Goal: Find specific page/section: Find specific page/section

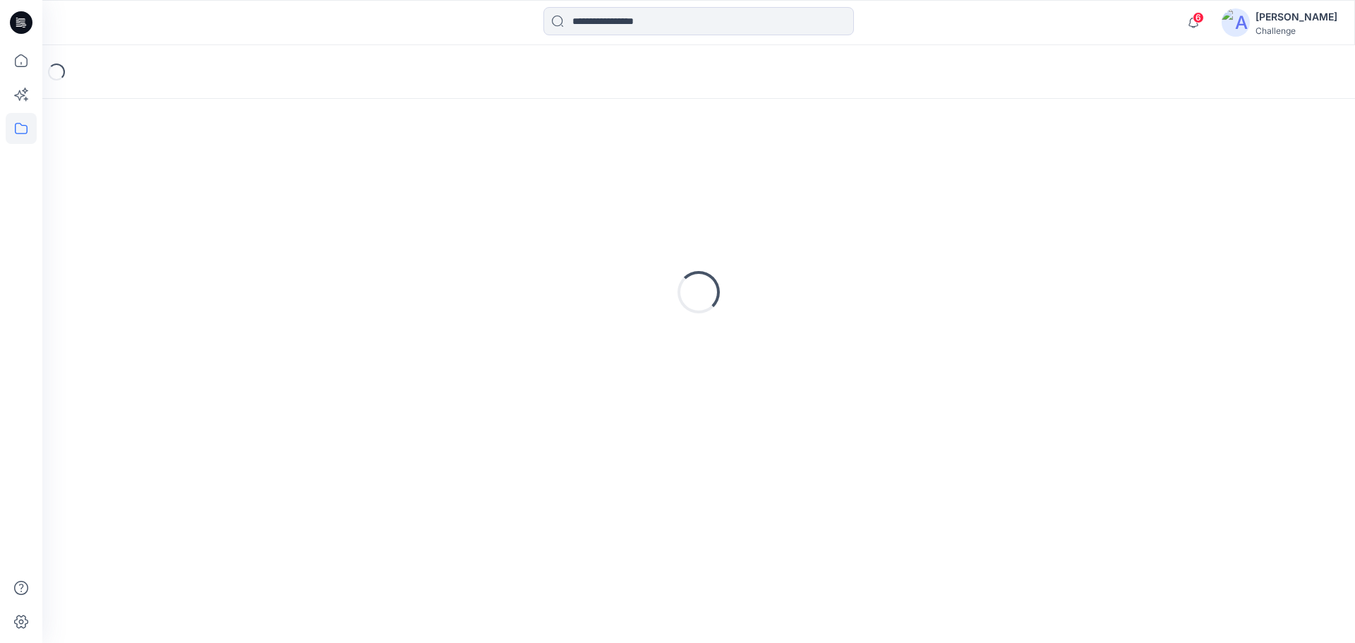
click at [25, 22] on icon at bounding box center [21, 22] width 23 height 23
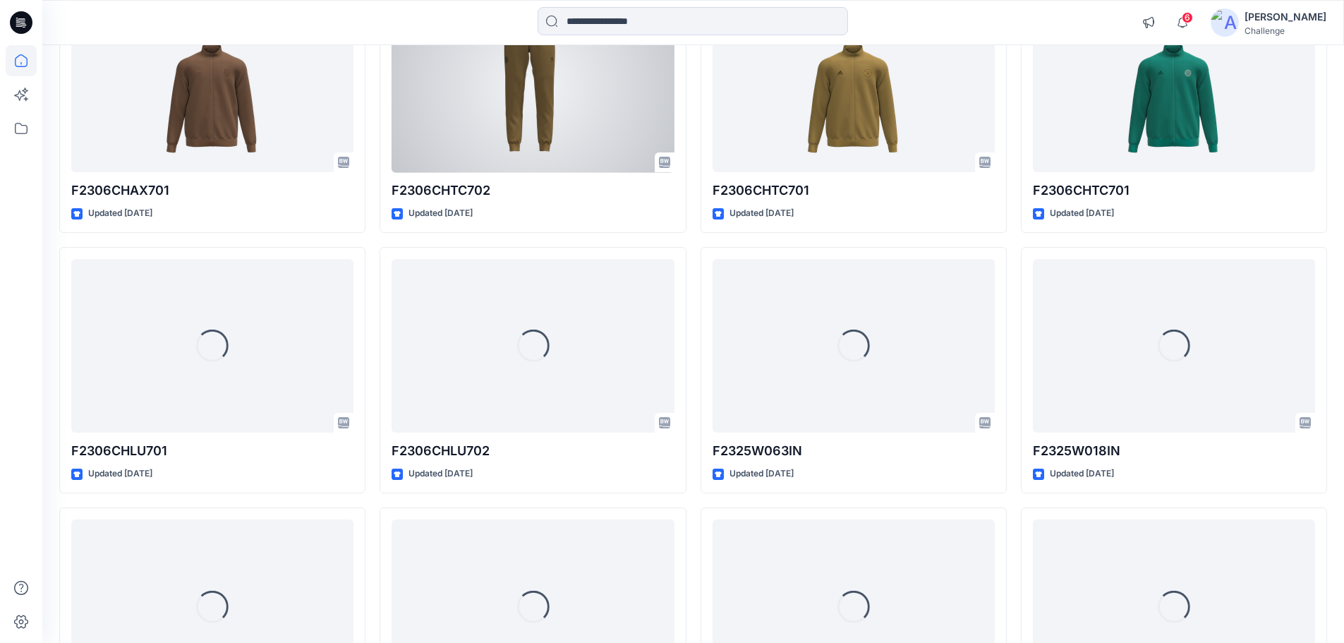
scroll to position [15589, 0]
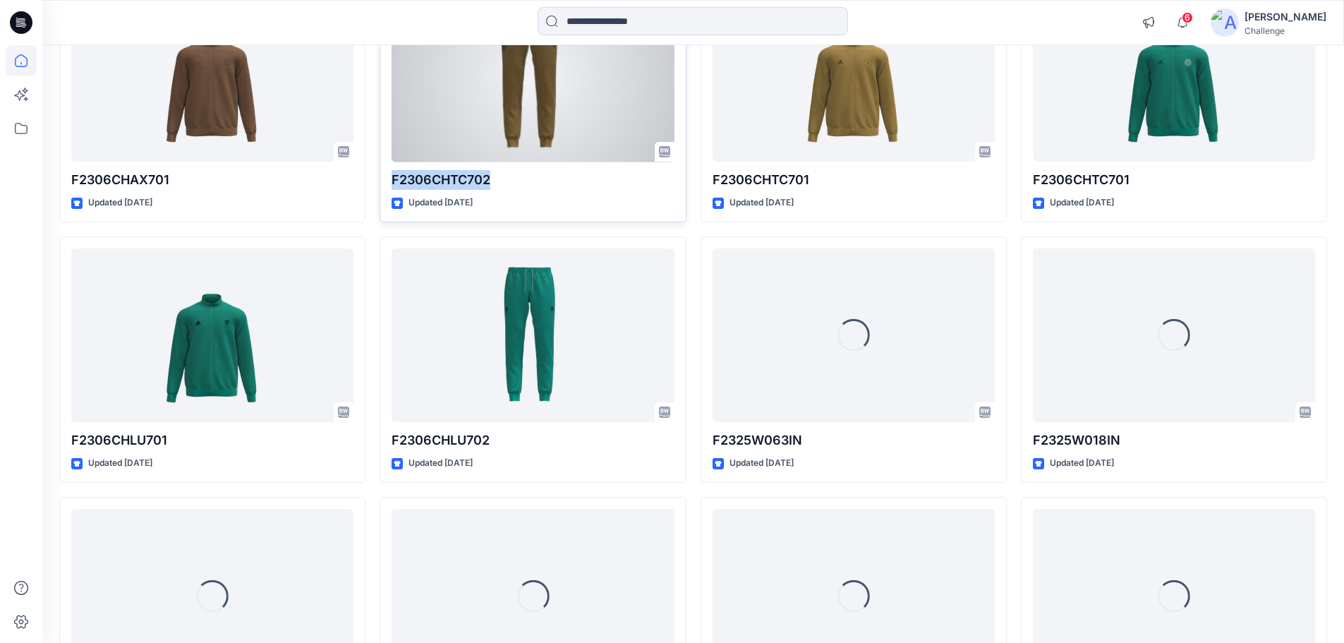
drag, startPoint x: 391, startPoint y: 176, endPoint x: 503, endPoint y: 176, distance: 112.2
click at [503, 176] on div "F2306CHTC702 Updated [DATE] Set Status" at bounding box center [533, 99] width 306 height 246
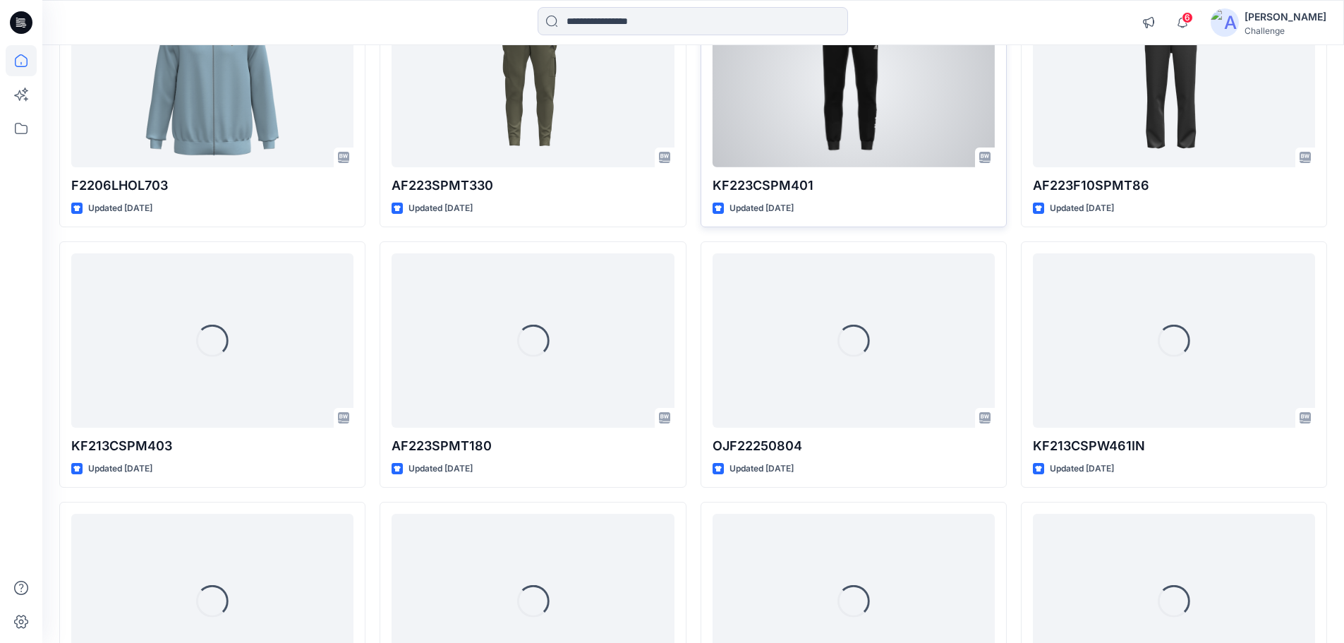
scroll to position [18715, 0]
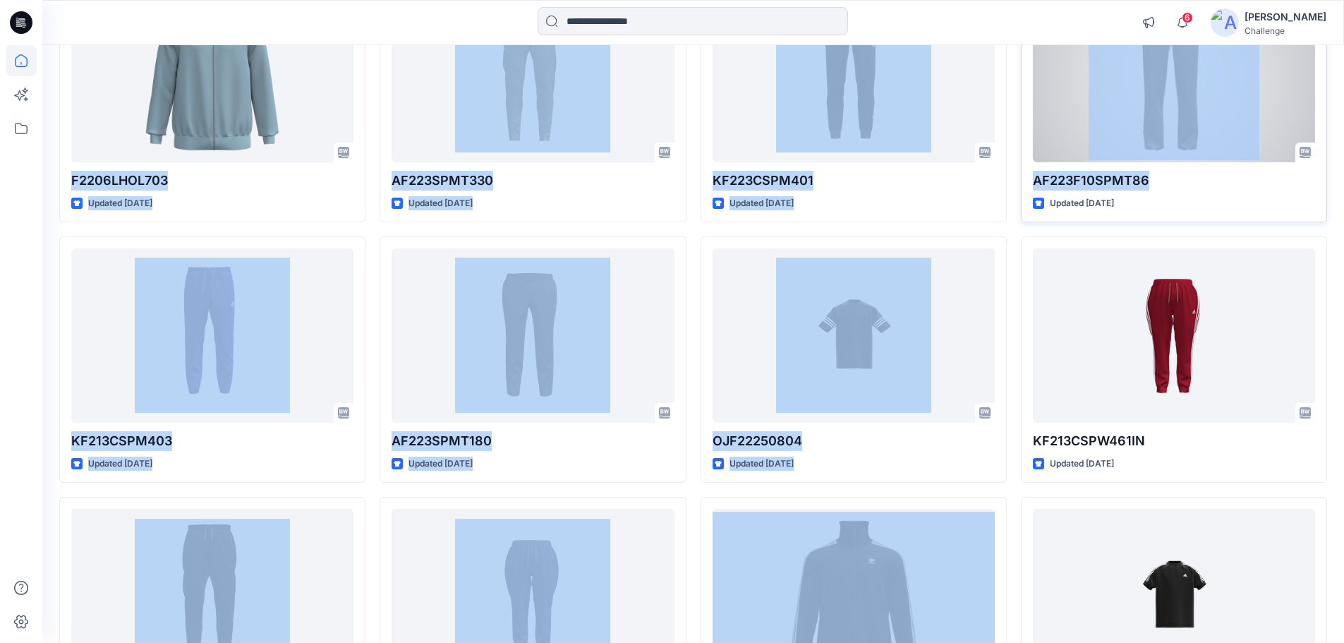
drag, startPoint x: 68, startPoint y: 181, endPoint x: 1174, endPoint y: 184, distance: 1106.2
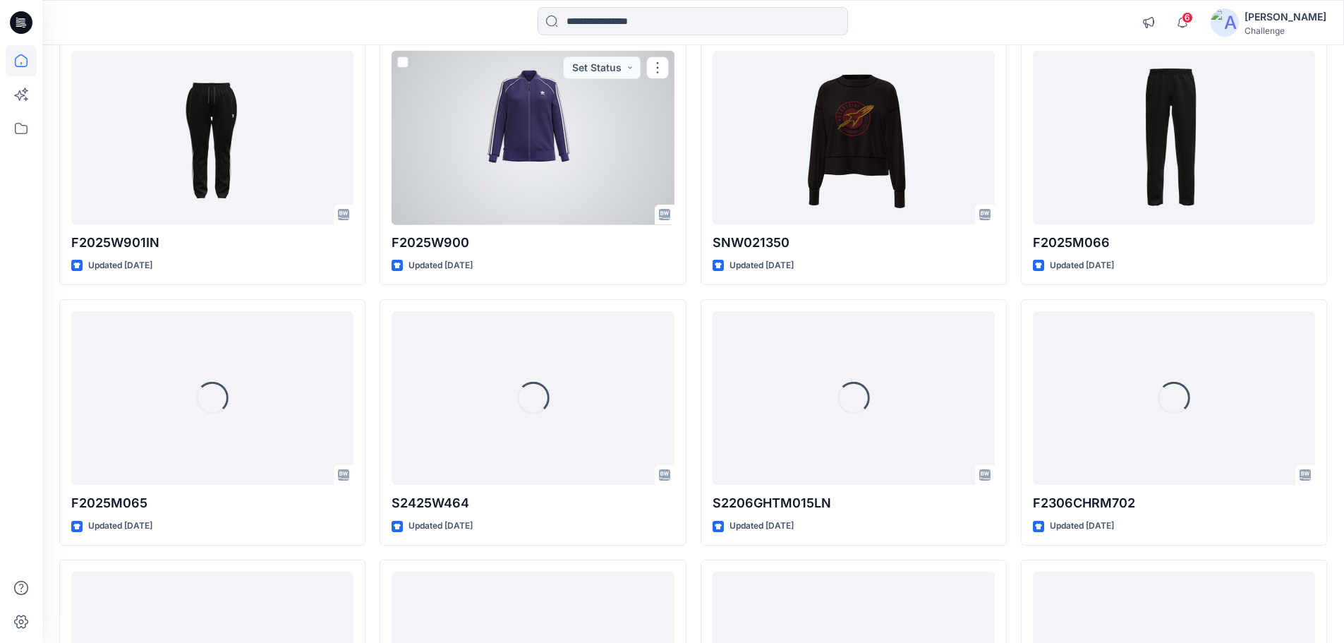
scroll to position [21130, 0]
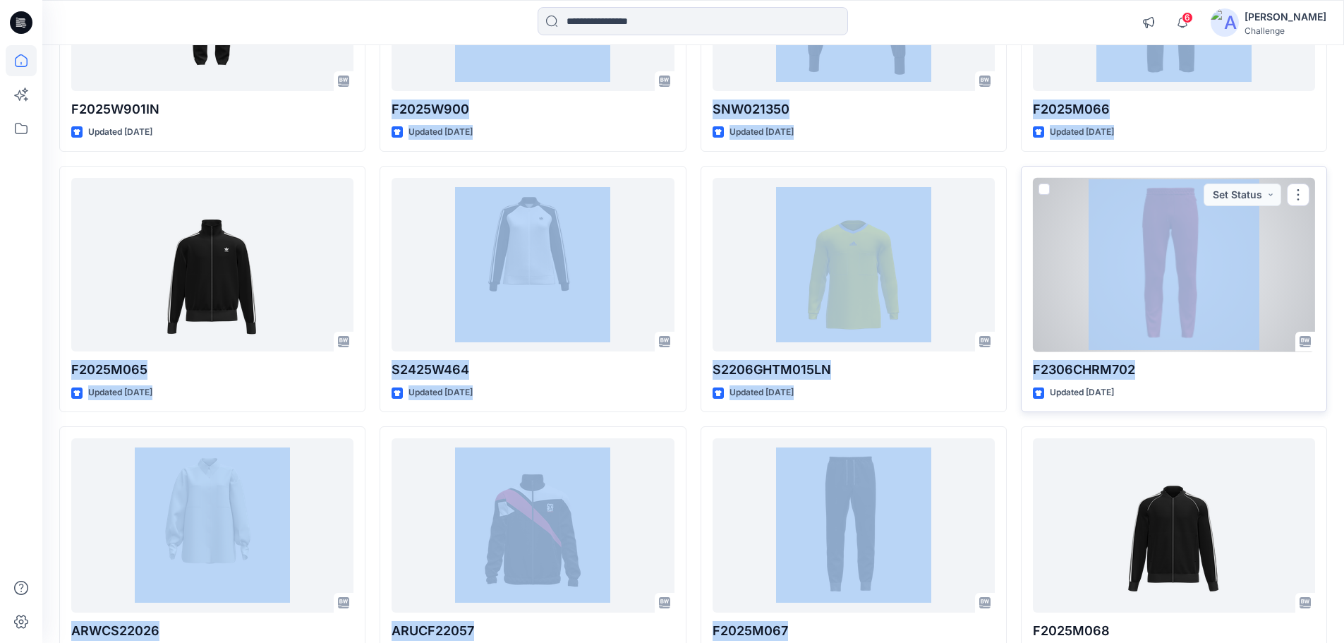
drag, startPoint x: 69, startPoint y: 370, endPoint x: 1217, endPoint y: 368, distance: 1147.8
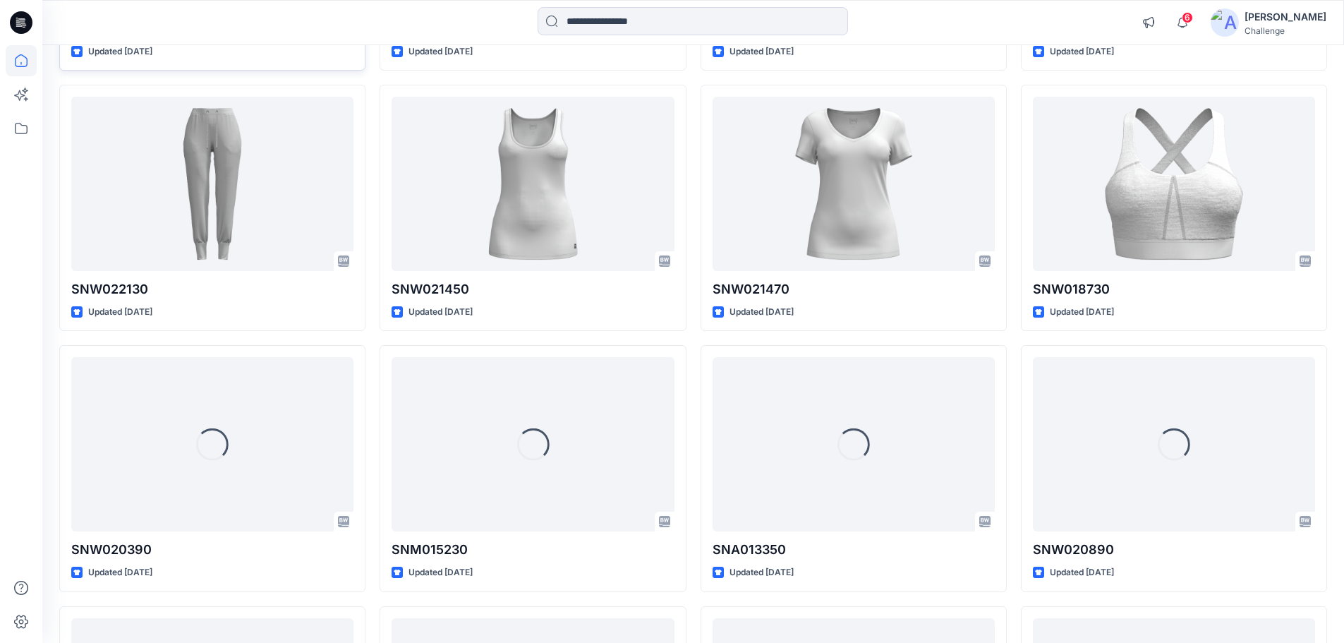
scroll to position [28802, 0]
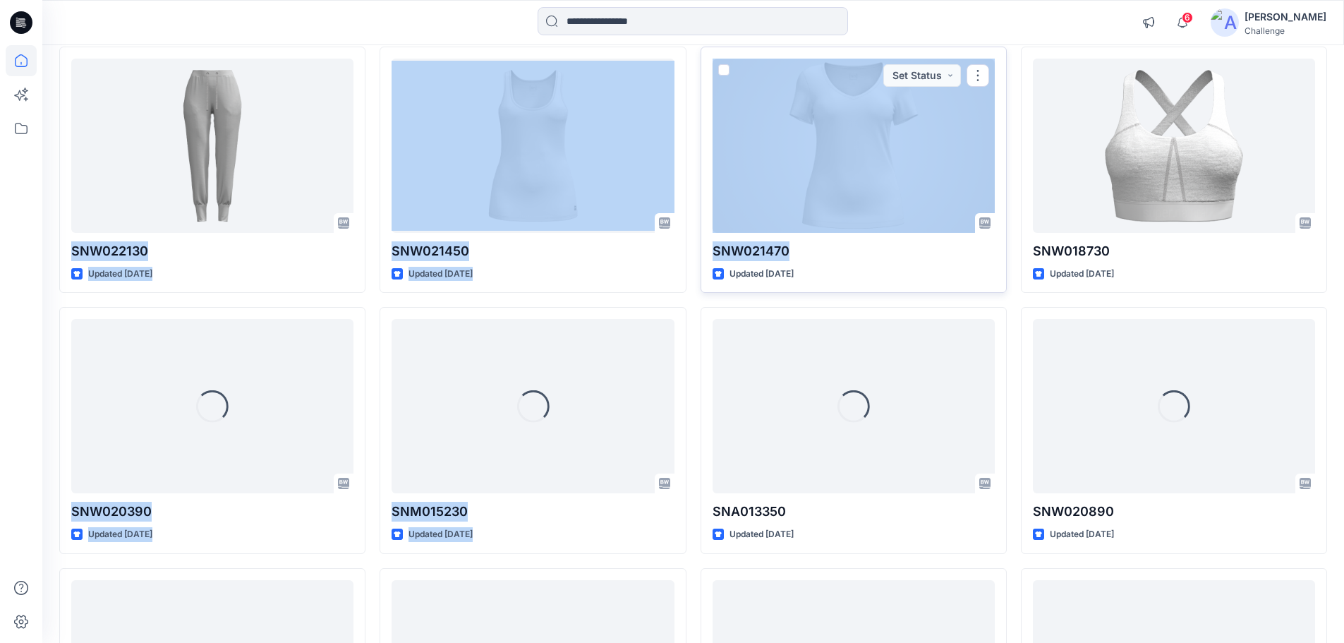
drag, startPoint x: 68, startPoint y: 247, endPoint x: 976, endPoint y: 246, distance: 908.0
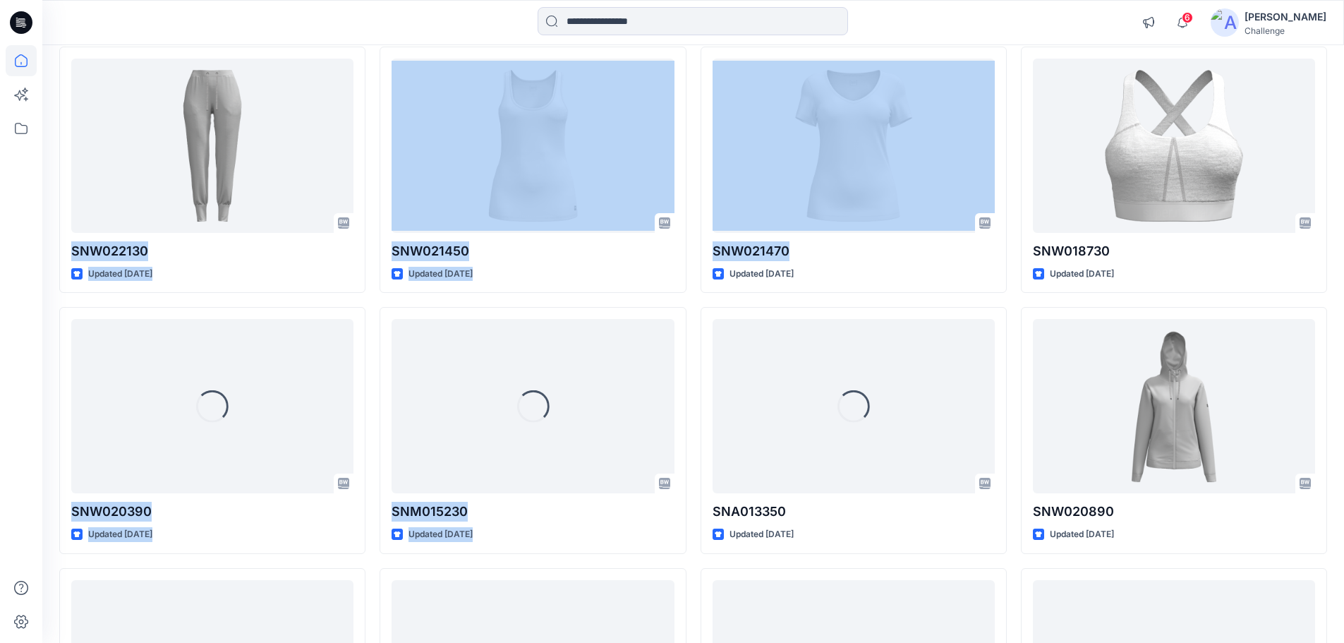
scroll to position [28239, 0]
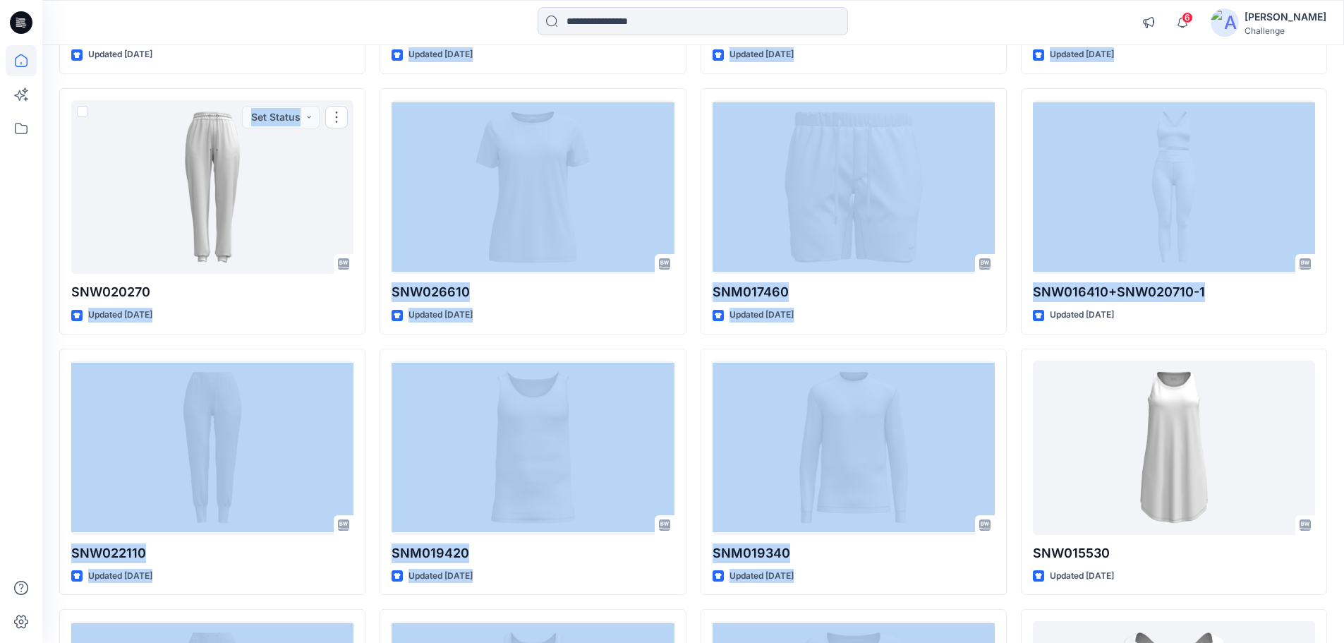
drag, startPoint x: 1239, startPoint y: 297, endPoint x: 53, endPoint y: 330, distance: 1186.4
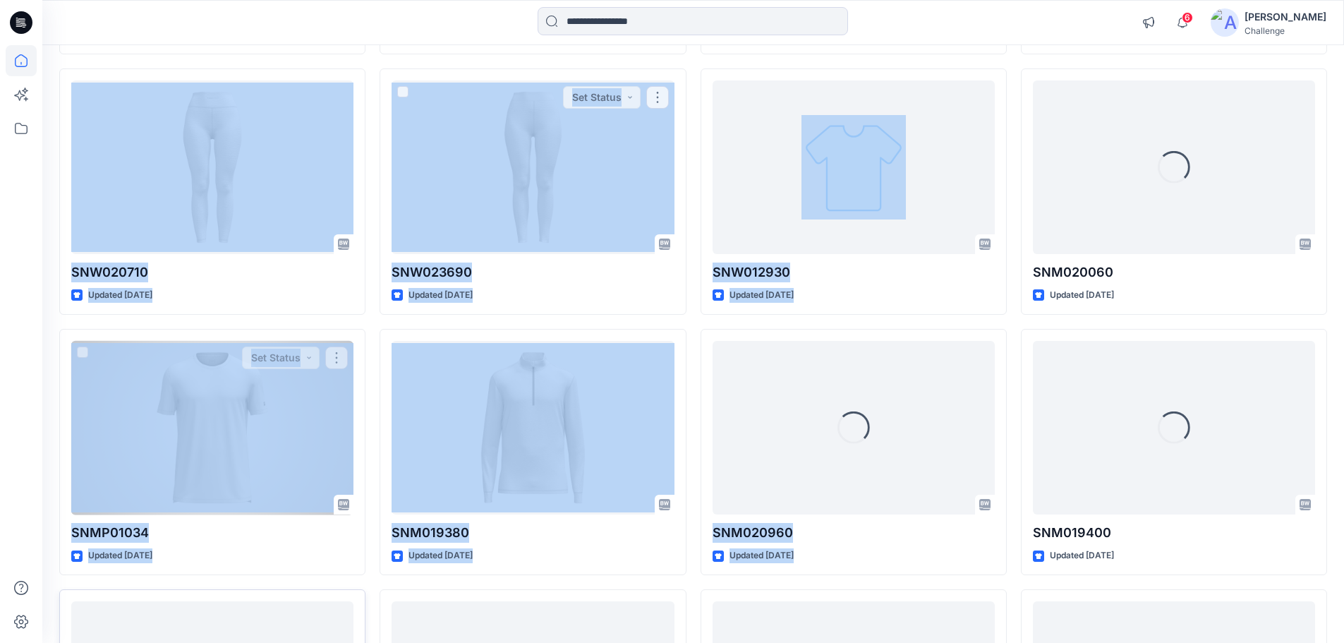
scroll to position [29442, 0]
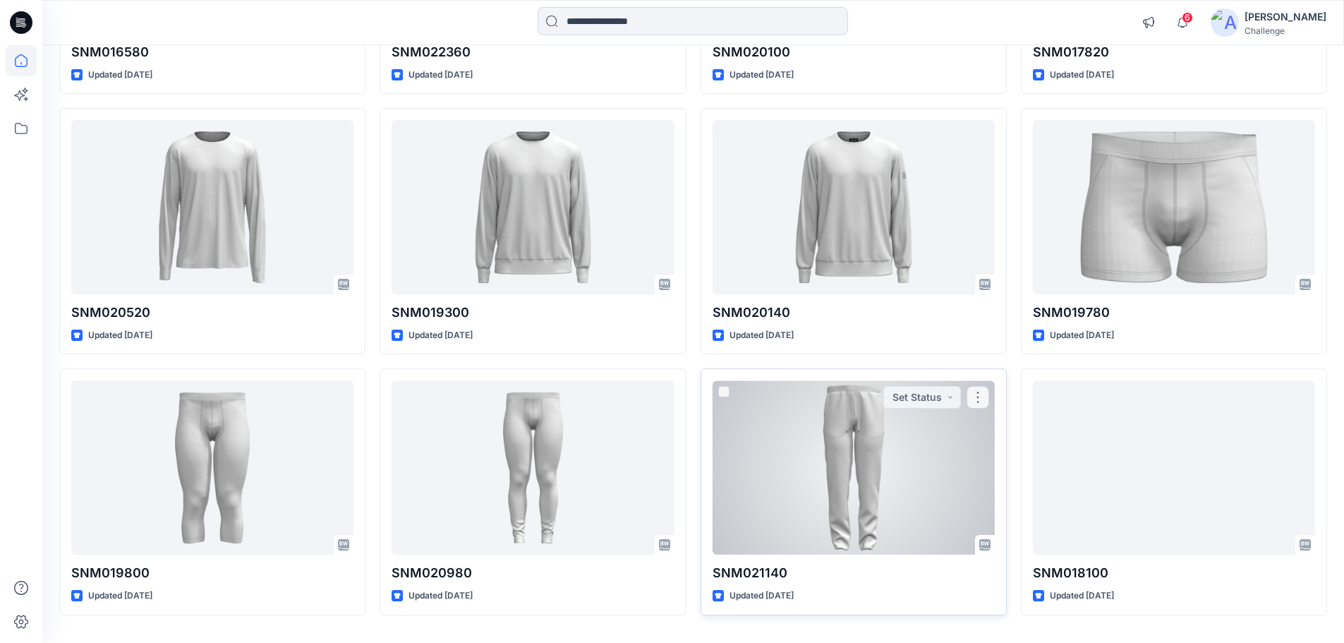
scroll to position [30077, 0]
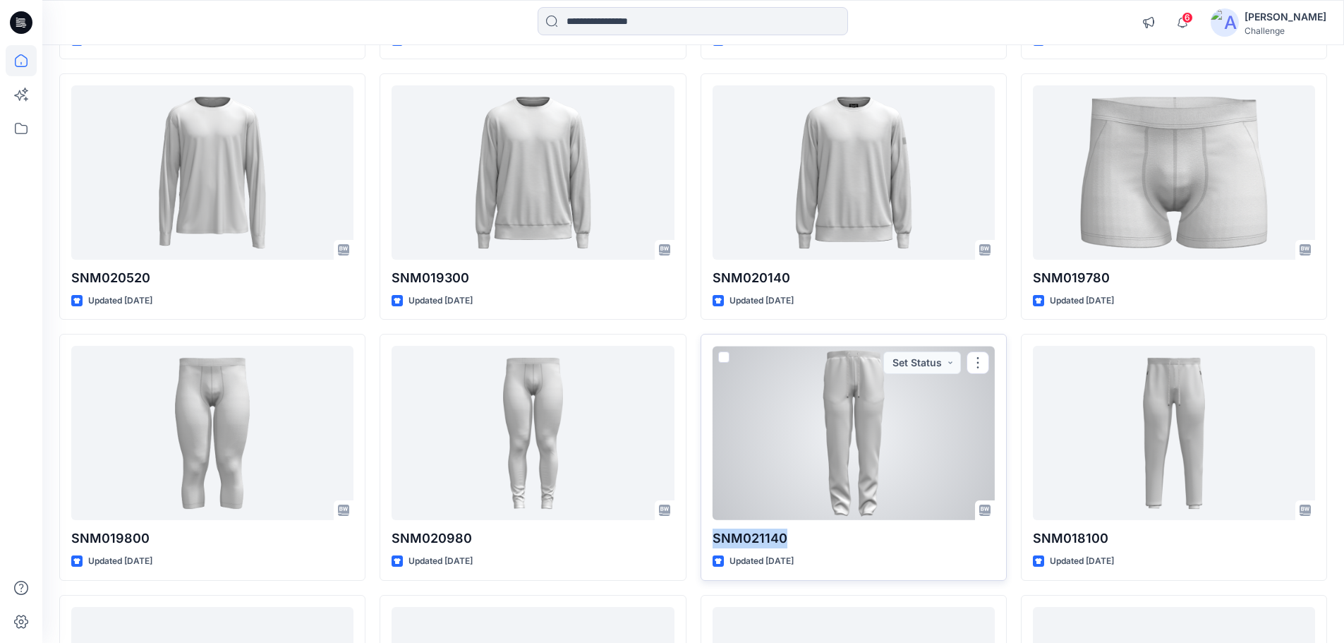
drag, startPoint x: 784, startPoint y: 536, endPoint x: 713, endPoint y: 545, distance: 71.8
click at [713, 545] on p "SNM021140" at bounding box center [854, 538] width 282 height 20
copy p "SNM021140"
click at [815, 452] on div at bounding box center [854, 433] width 282 height 174
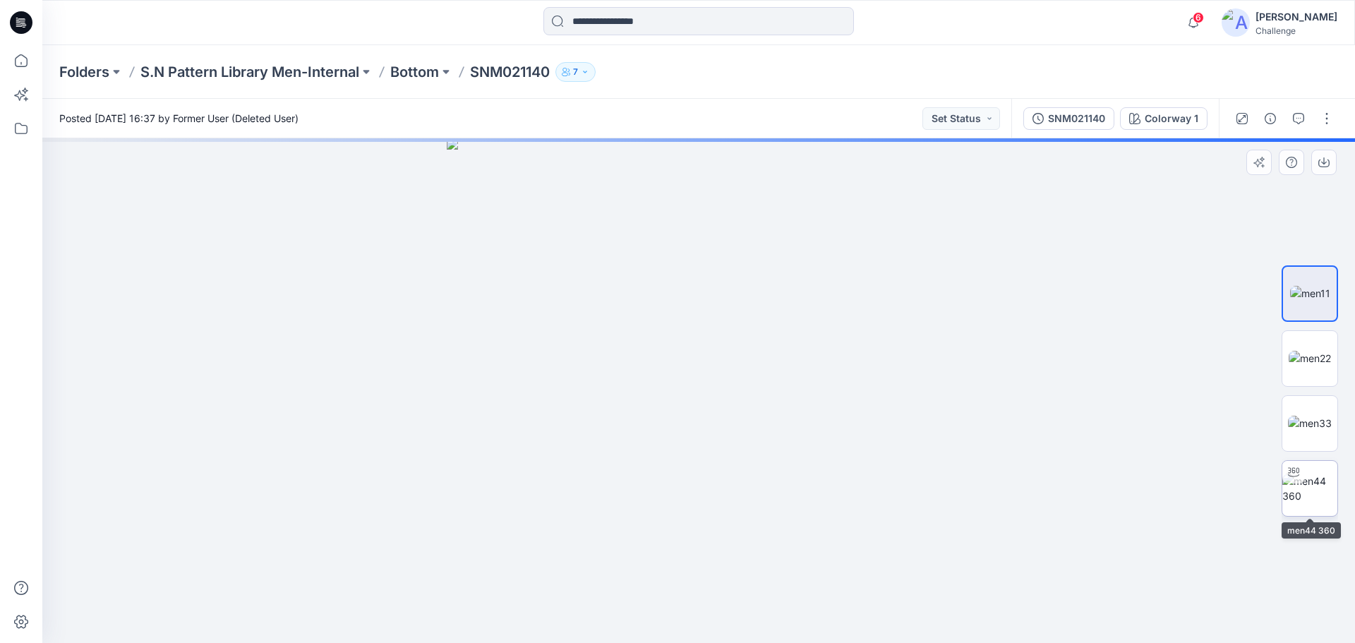
click at [1308, 480] on img at bounding box center [1309, 488] width 55 height 30
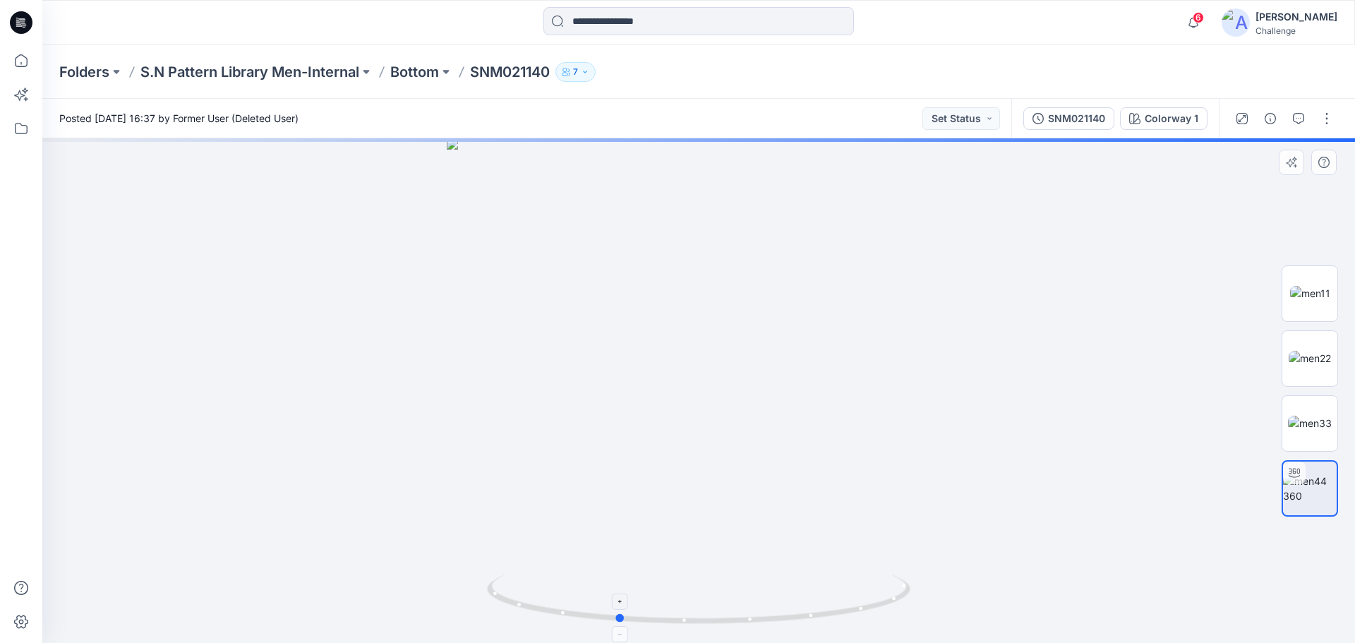
drag, startPoint x: 701, startPoint y: 623, endPoint x: 619, endPoint y: 618, distance: 81.3
click at [619, 618] on circle at bounding box center [620, 618] width 8 height 8
drag, startPoint x: 622, startPoint y: 625, endPoint x: 467, endPoint y: 579, distance: 161.8
click at [467, 579] on div at bounding box center [698, 390] width 1312 height 504
